Goal: Check status: Check status

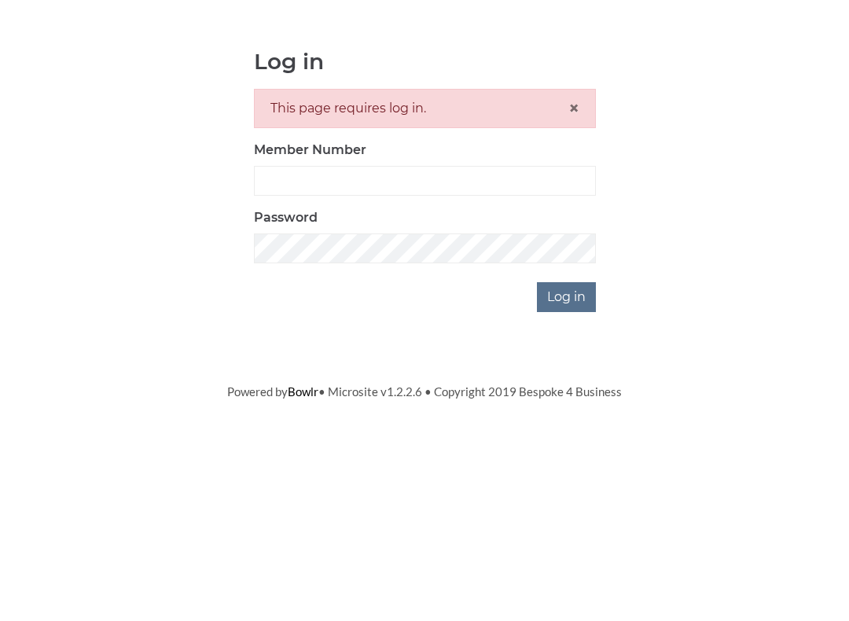
scroll to position [142, 0]
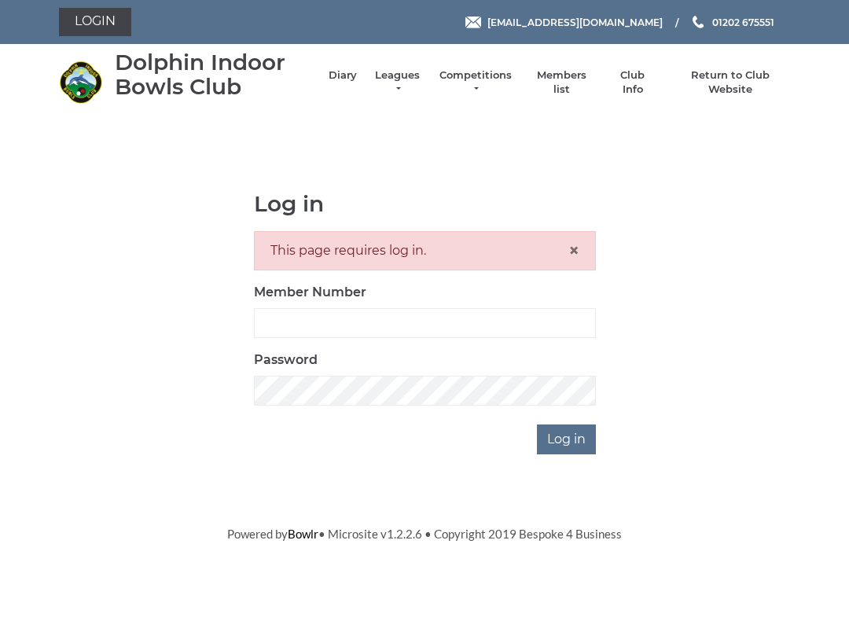
scroll to position [142, 0]
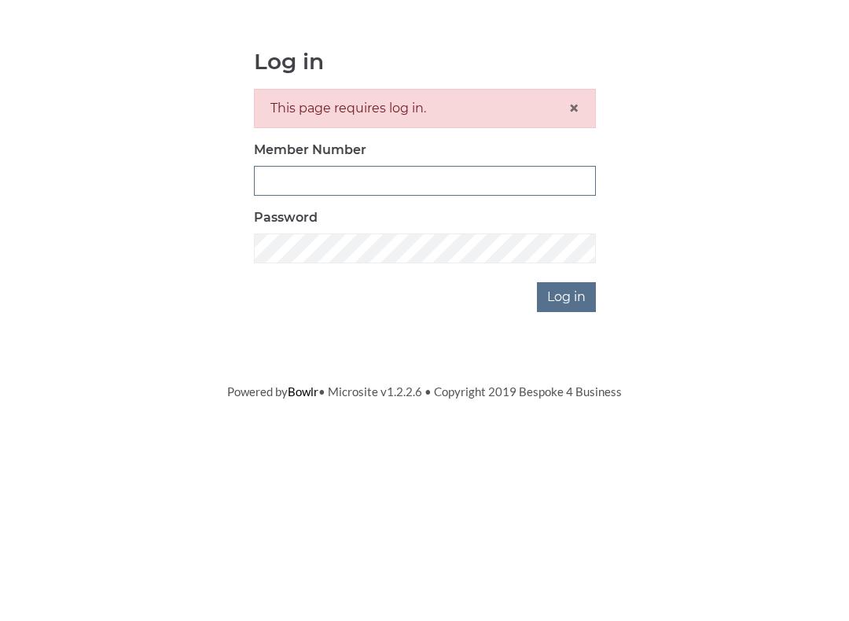
type input "3771"
click at [567, 424] on input "Log in" at bounding box center [566, 439] width 59 height 30
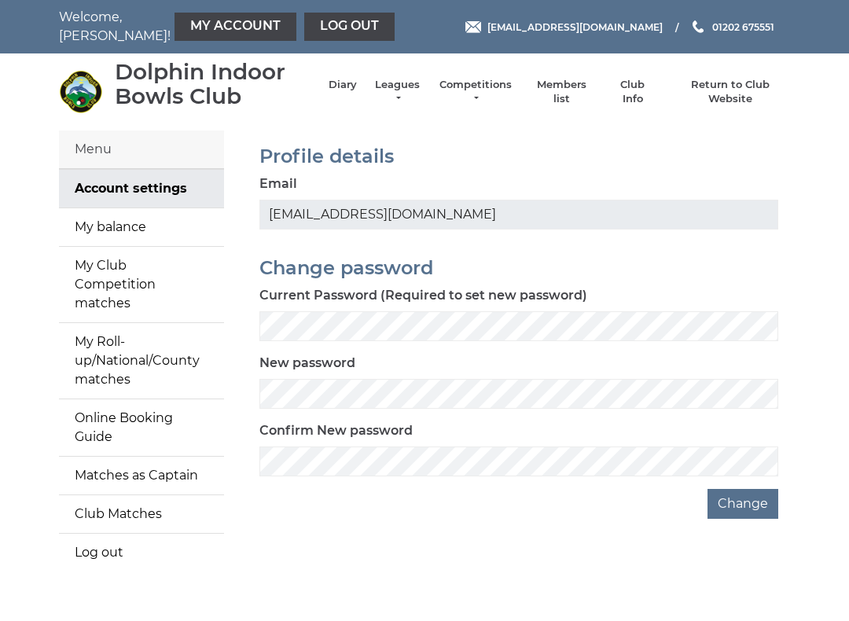
click at [349, 92] on link "Diary" at bounding box center [343, 85] width 28 height 14
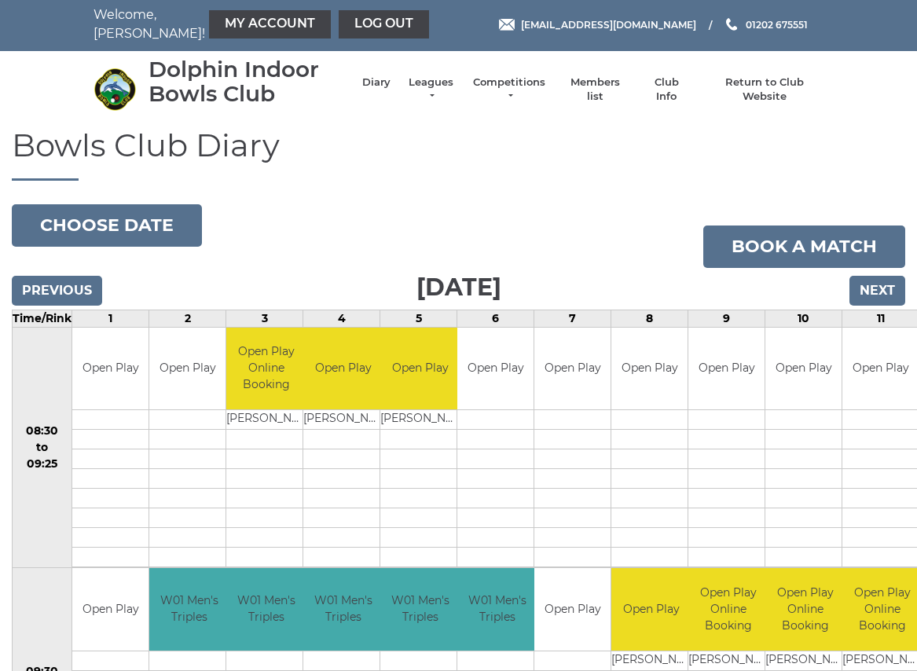
scroll to position [2, 0]
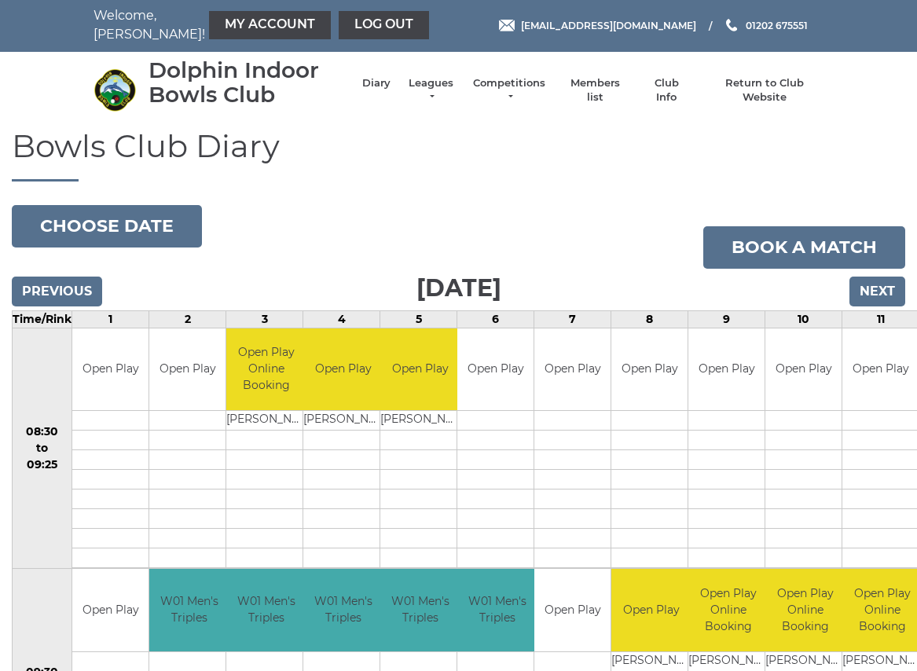
click at [879, 289] on input "Next" at bounding box center [878, 292] width 56 height 30
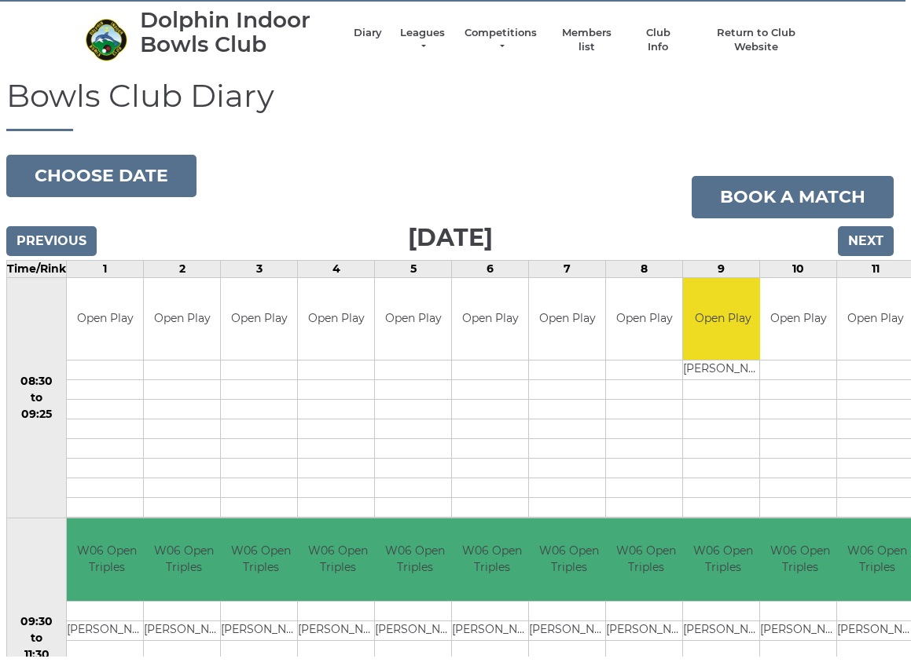
scroll to position [13, 6]
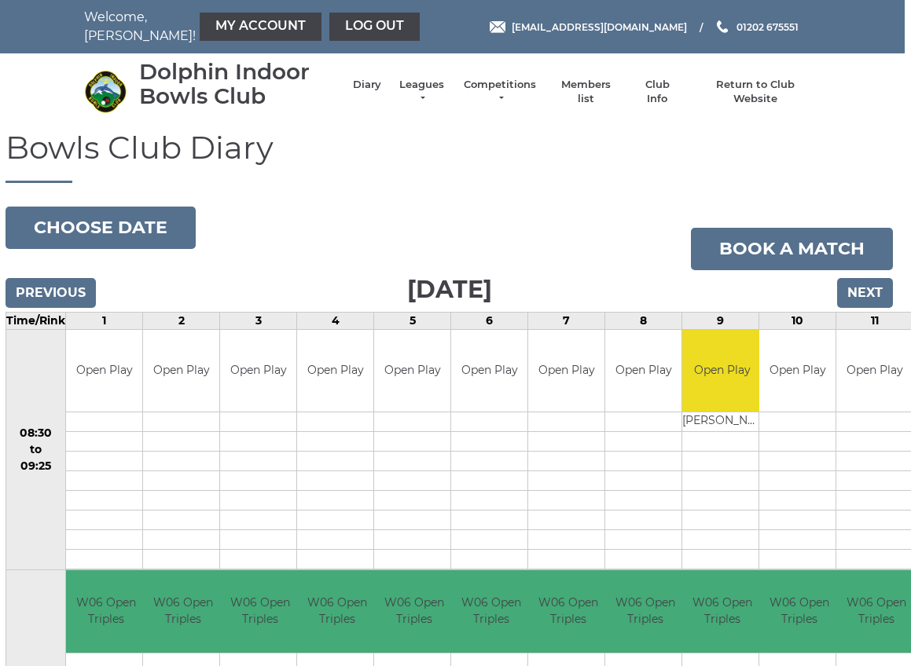
click at [871, 289] on input "Next" at bounding box center [866, 293] width 56 height 30
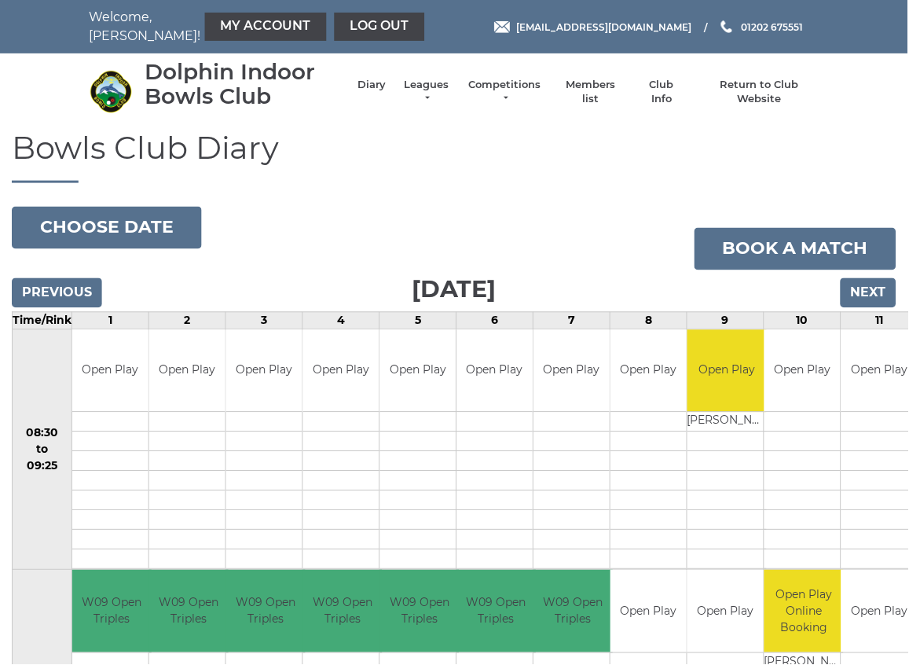
click at [870, 291] on input "Next" at bounding box center [870, 293] width 56 height 30
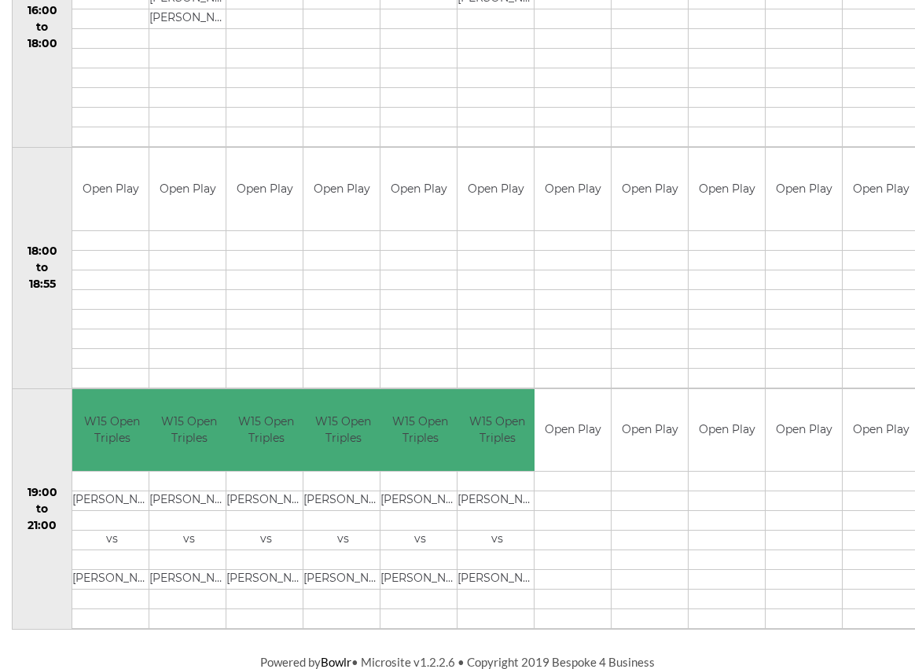
scroll to position [1386, 0]
